Goal: Check status: Check status

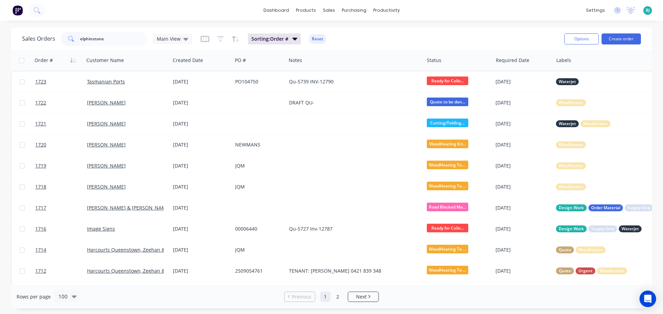
type input "elphinstone"
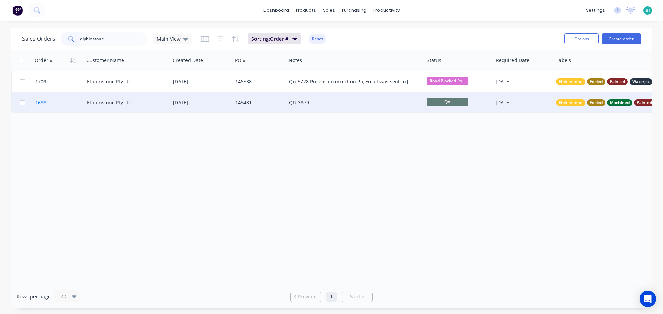
click at [74, 102] on link "1688" at bounding box center [61, 102] width 52 height 21
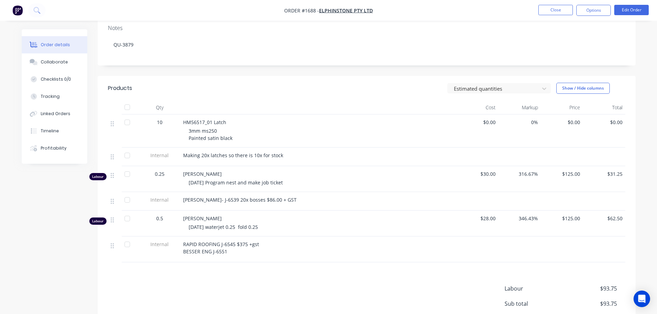
scroll to position [138, 0]
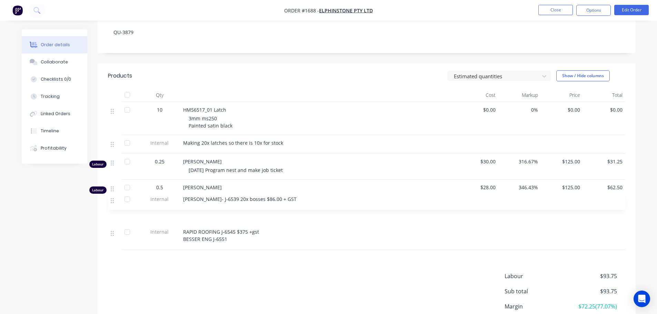
drag, startPoint x: 113, startPoint y: 179, endPoint x: 113, endPoint y: 203, distance: 23.8
click at [113, 203] on div "10 HM56517_01 Latch 3mm ms250 Painted satin black $0.00 0% $0.00 $0.00 Internal…" at bounding box center [367, 176] width 518 height 148
click at [290, 262] on div "Products Estimated quantities Show / Hide columns Qty Cost Markup Price Total 1…" at bounding box center [367, 213] width 538 height 299
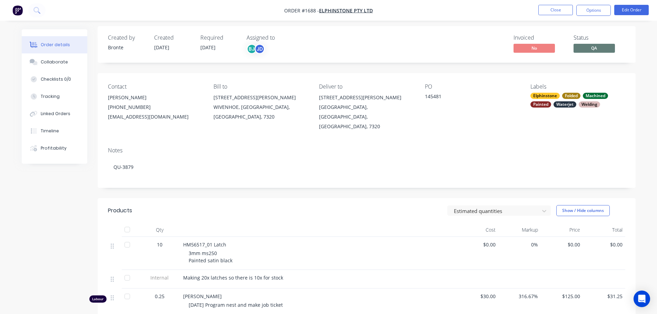
scroll to position [0, 0]
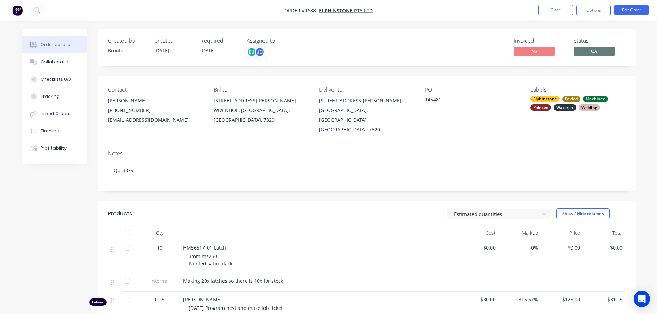
click at [586, 52] on span "QA" at bounding box center [594, 51] width 41 height 9
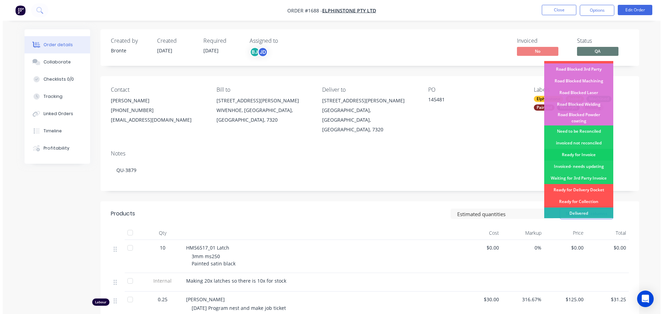
scroll to position [175, 0]
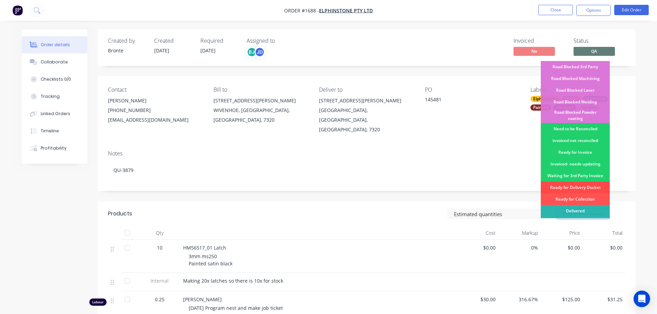
click at [586, 182] on div "Ready for Delivery Docket" at bounding box center [575, 188] width 69 height 12
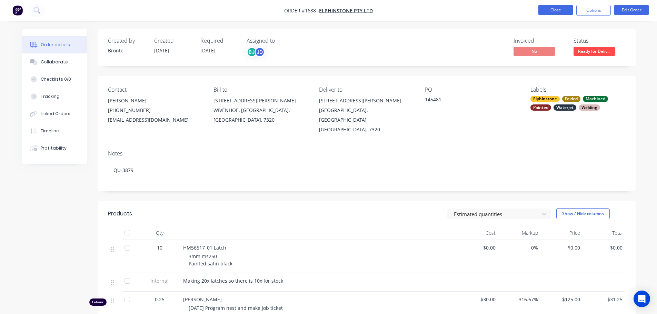
click at [547, 8] on button "Close" at bounding box center [556, 10] width 35 height 10
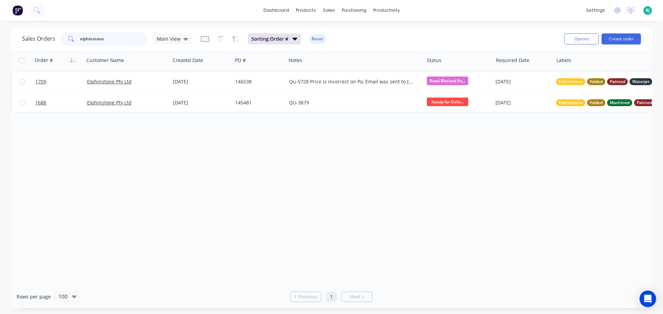
drag, startPoint x: 120, startPoint y: 41, endPoint x: 62, endPoint y: 48, distance: 58.0
click at [62, 48] on div "Sales Orders elphinstone Main View Sorting: Order # Reset Options Create order" at bounding box center [331, 39] width 641 height 22
